Goal: Book appointment/travel/reservation

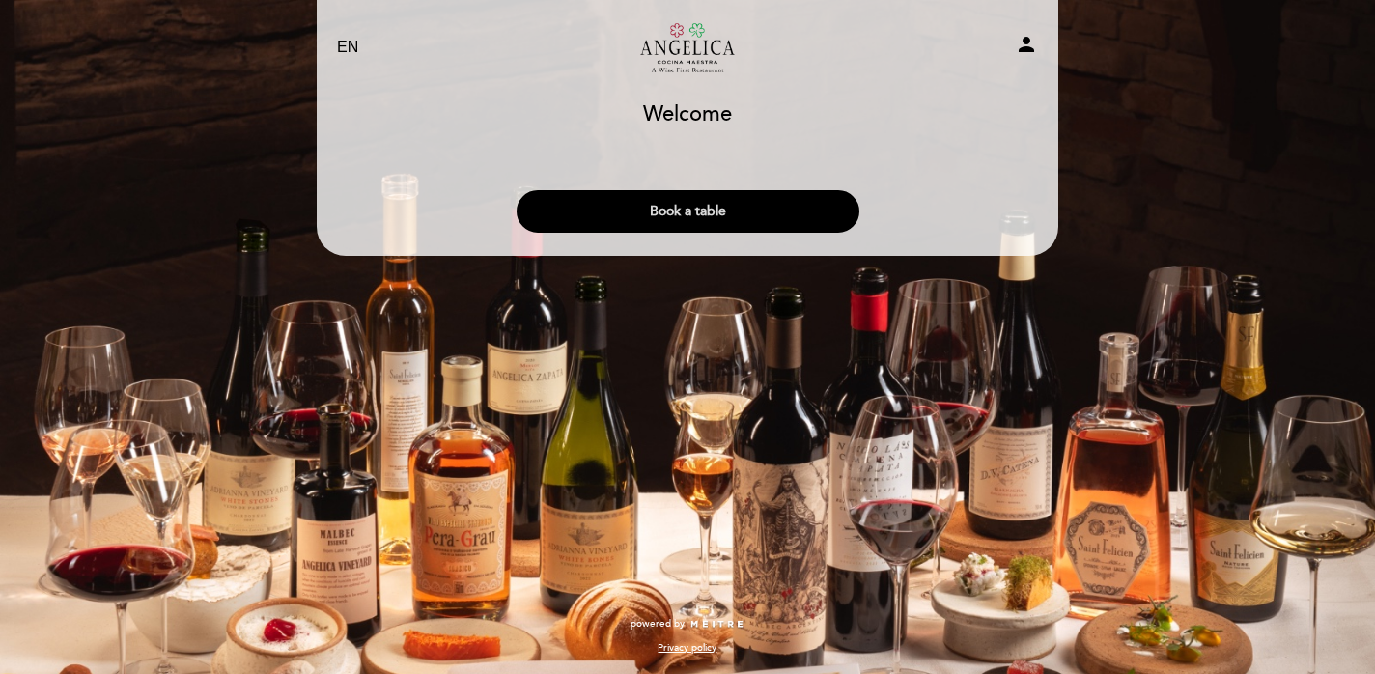
click at [613, 204] on button "Book a table" at bounding box center [687, 211] width 343 height 42
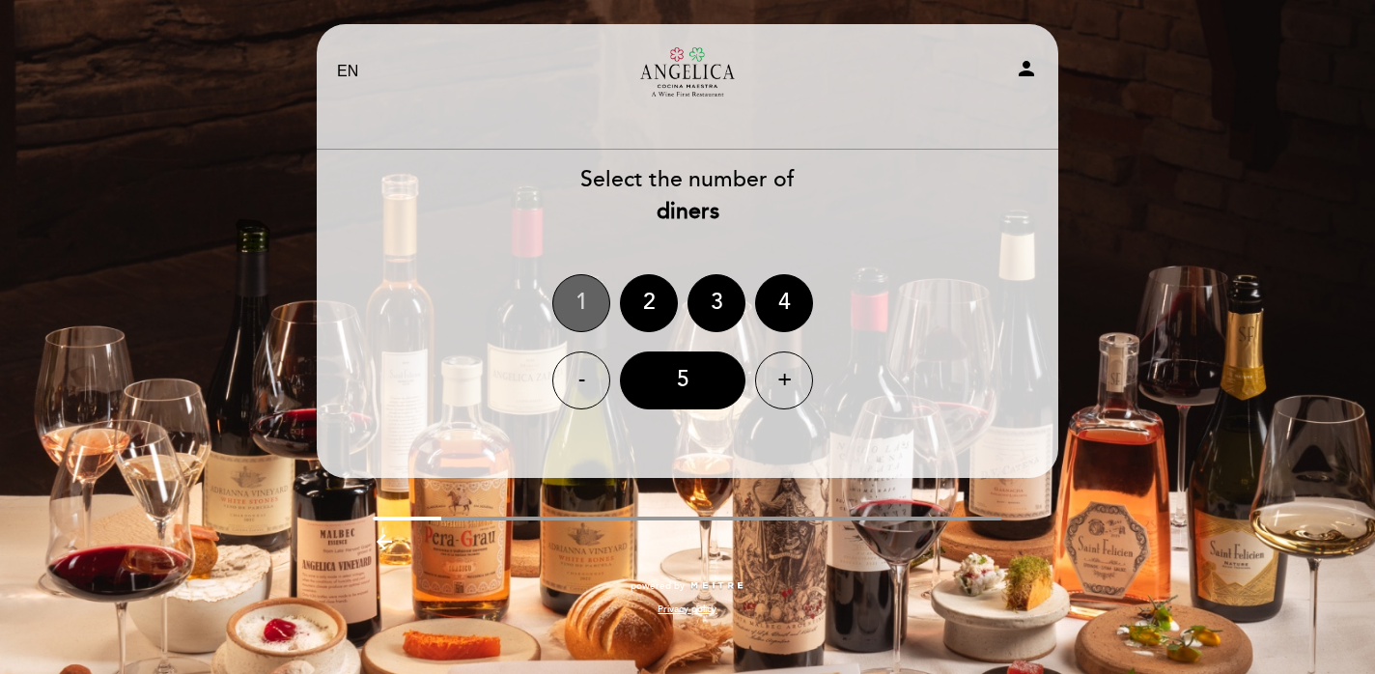
click at [583, 304] on div "1" at bounding box center [581, 303] width 58 height 58
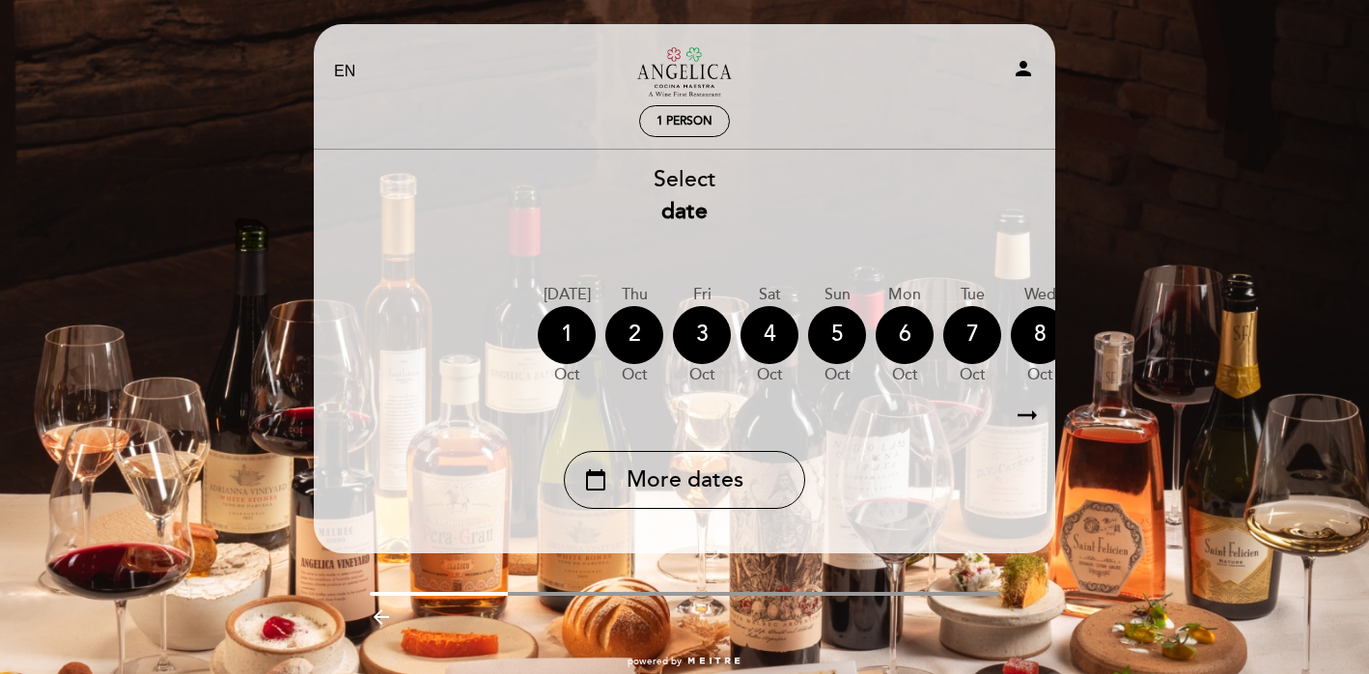
click at [1036, 423] on icon "arrow_right_alt" at bounding box center [1027, 416] width 29 height 42
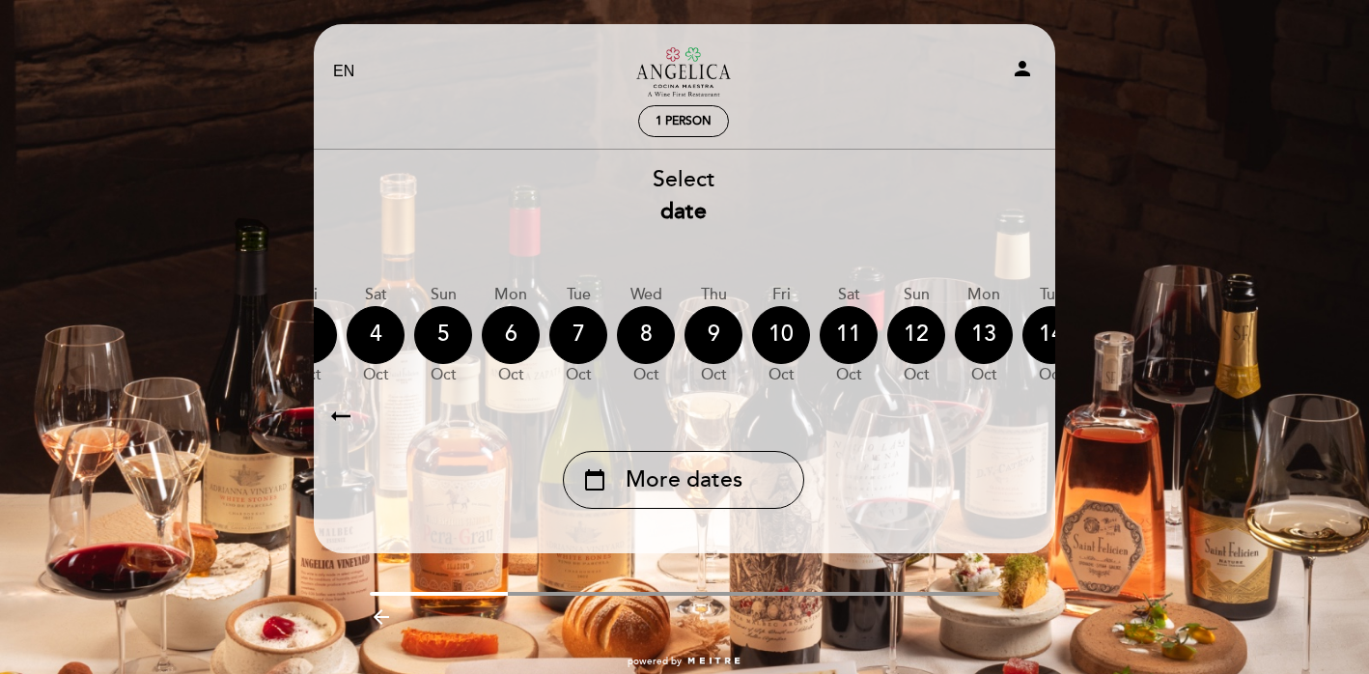
scroll to position [0, 563]
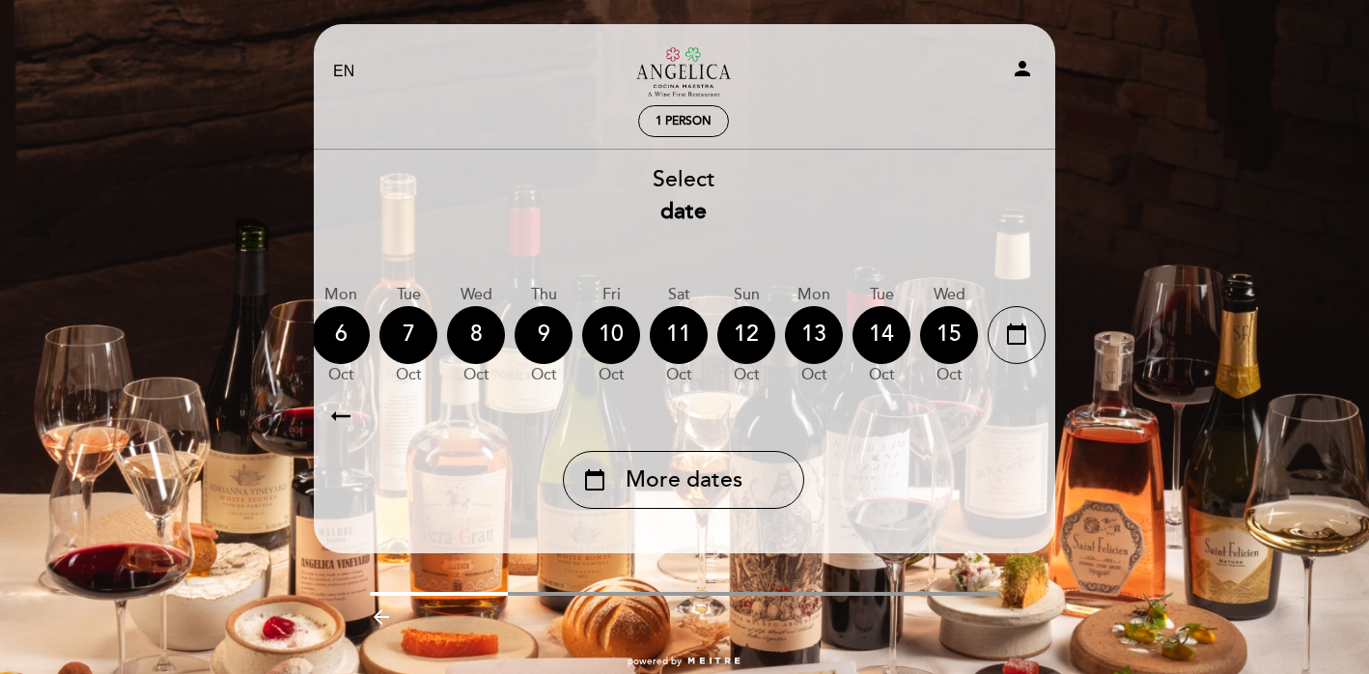
click at [1036, 422] on icon "arrow_right_alt" at bounding box center [1026, 416] width 29 height 42
click at [1020, 340] on icon "calendar_today" at bounding box center [1016, 334] width 23 height 33
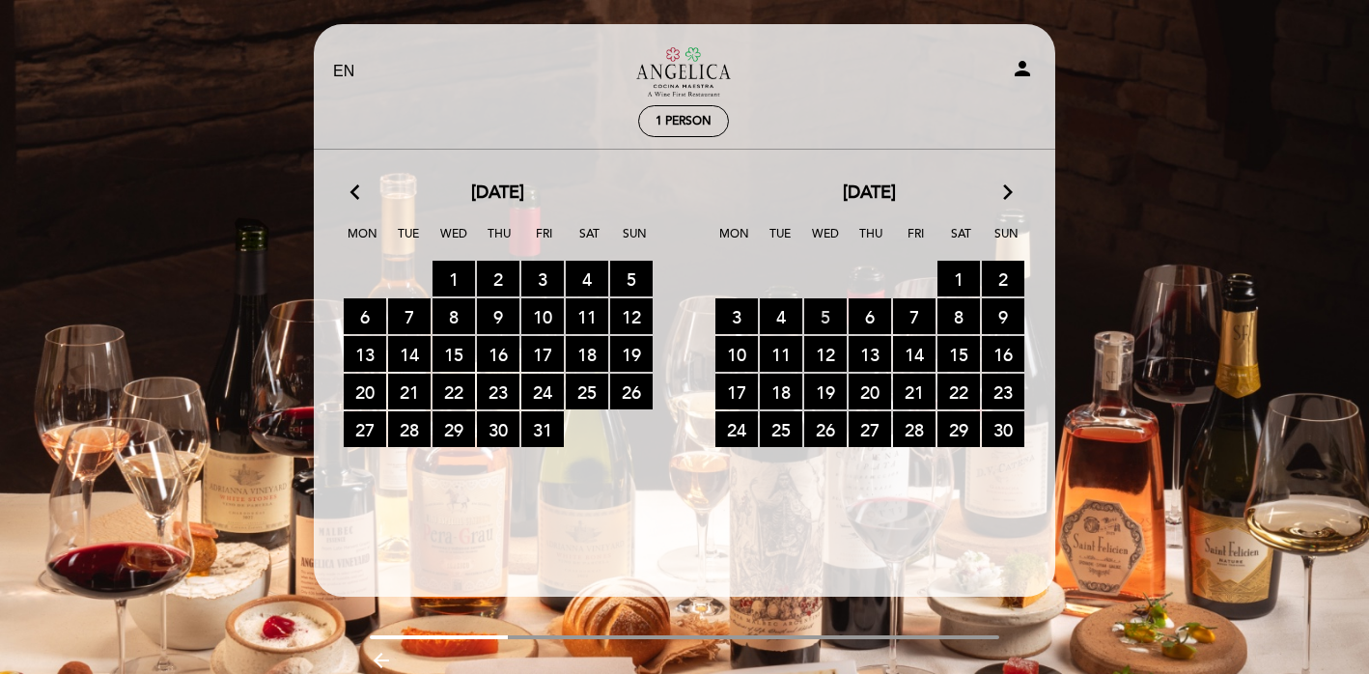
click at [823, 314] on span "5 RESERVATIONS AVAILABLE" at bounding box center [825, 316] width 42 height 36
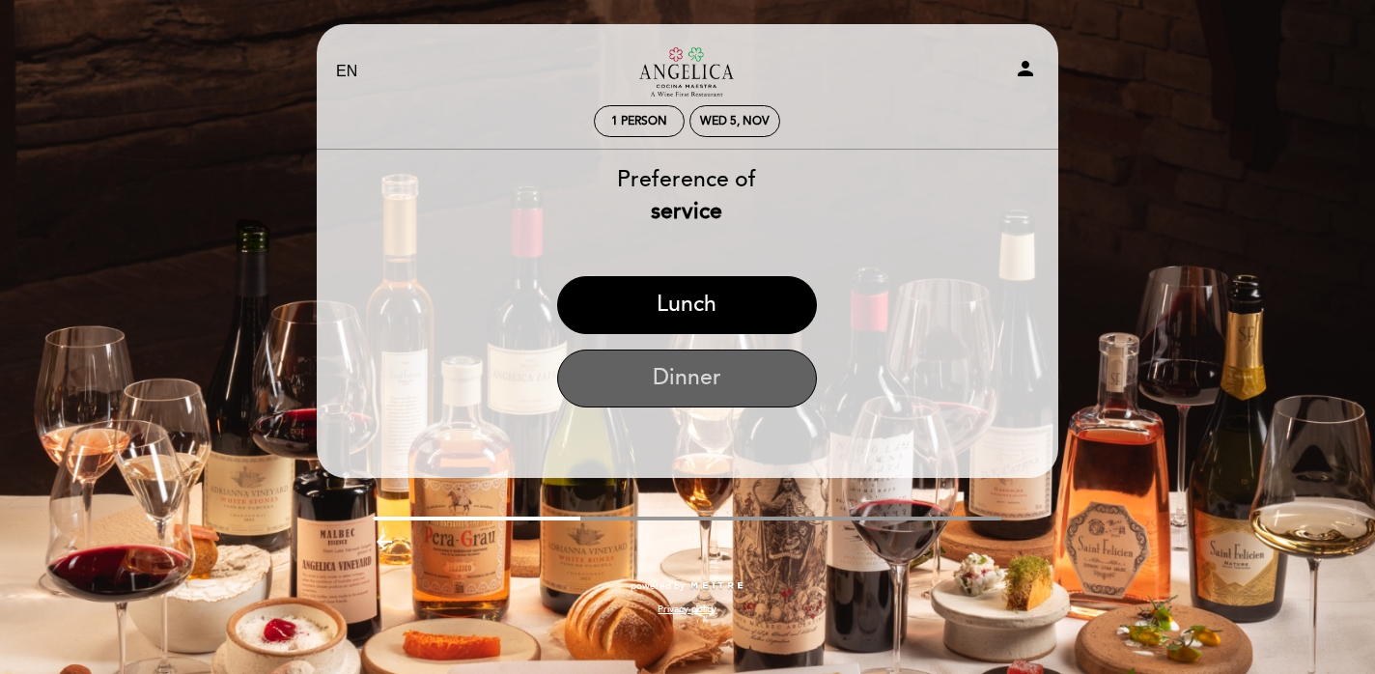
click at [767, 381] on button "Dinner" at bounding box center [687, 378] width 260 height 58
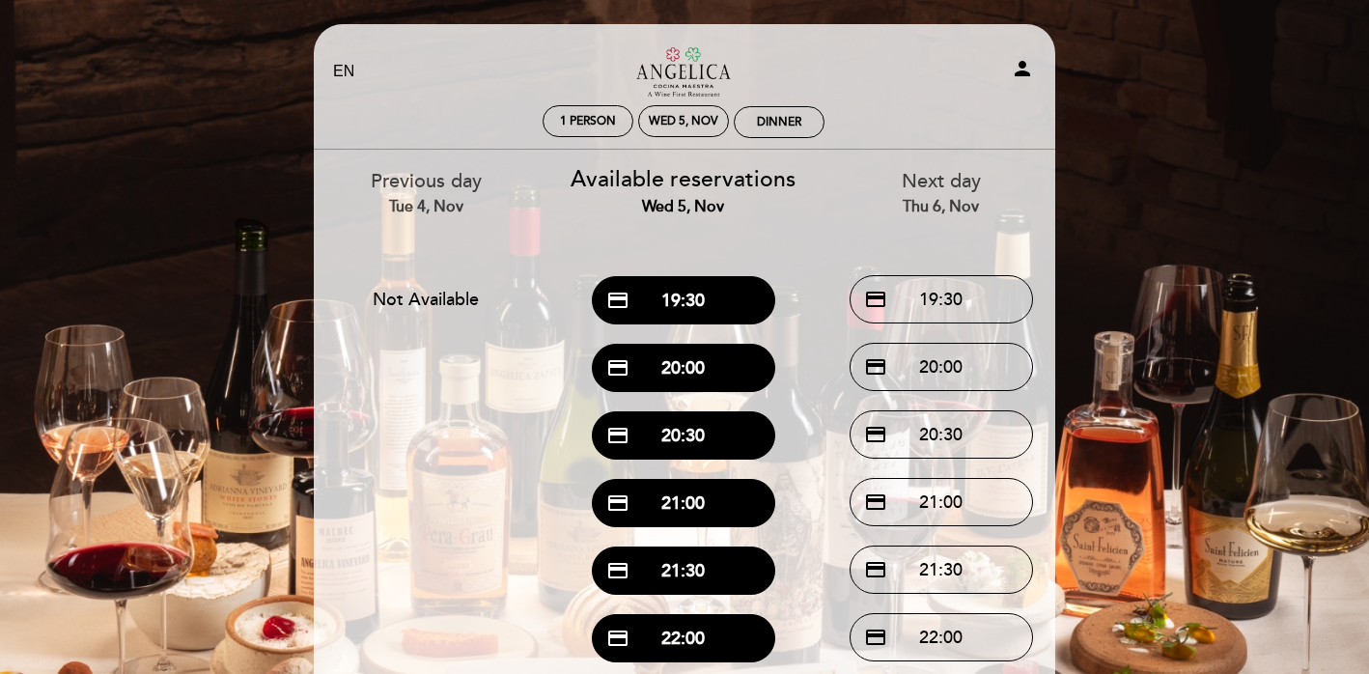
click at [249, 234] on div "EN ES PT Restaurante Angélica Cocina Maestra person 1 person Wed 5, Nov Dinner …" at bounding box center [684, 446] width 1369 height 893
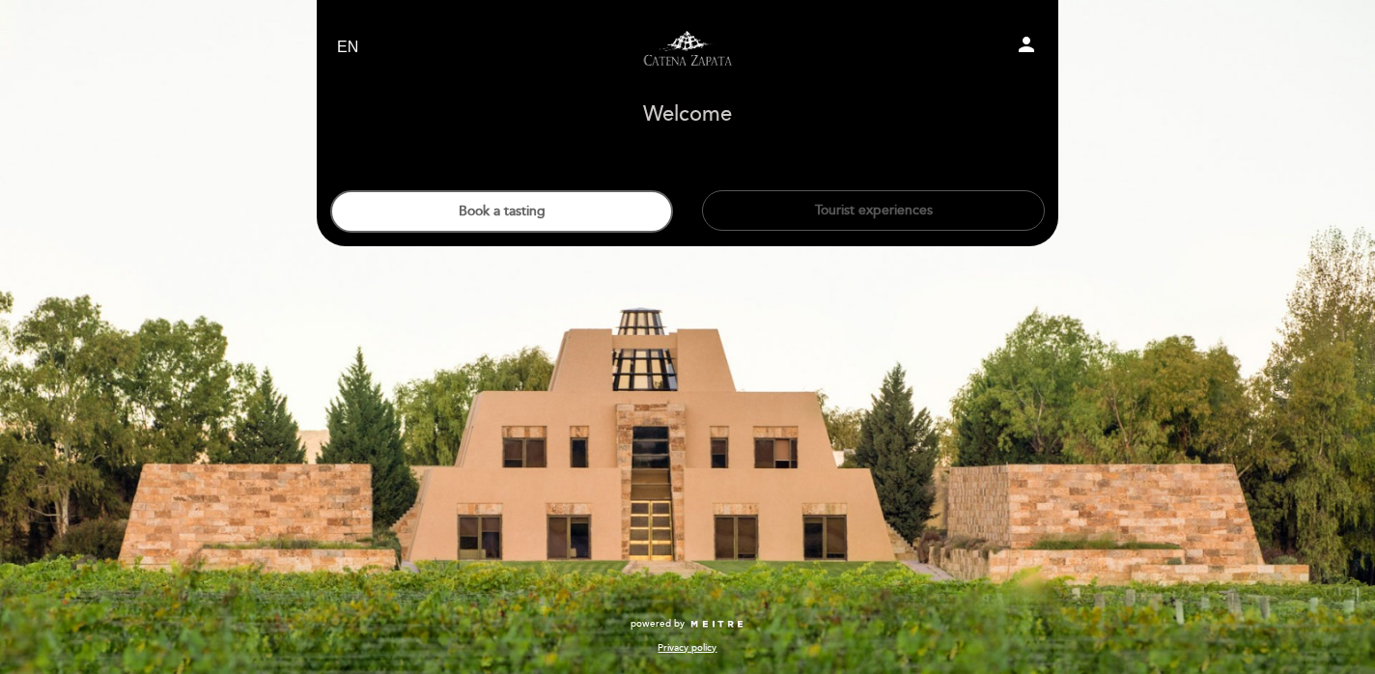
click at [811, 207] on button "Tourist experiences" at bounding box center [873, 210] width 343 height 41
